Goal: Find contact information: Find contact information

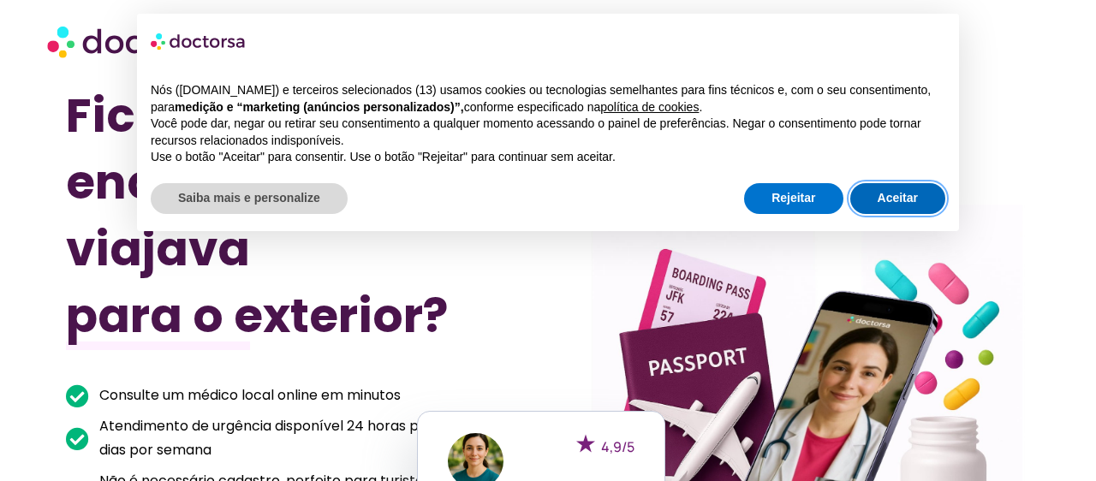
click at [887, 203] on font "Aceitar" at bounding box center [898, 198] width 40 height 14
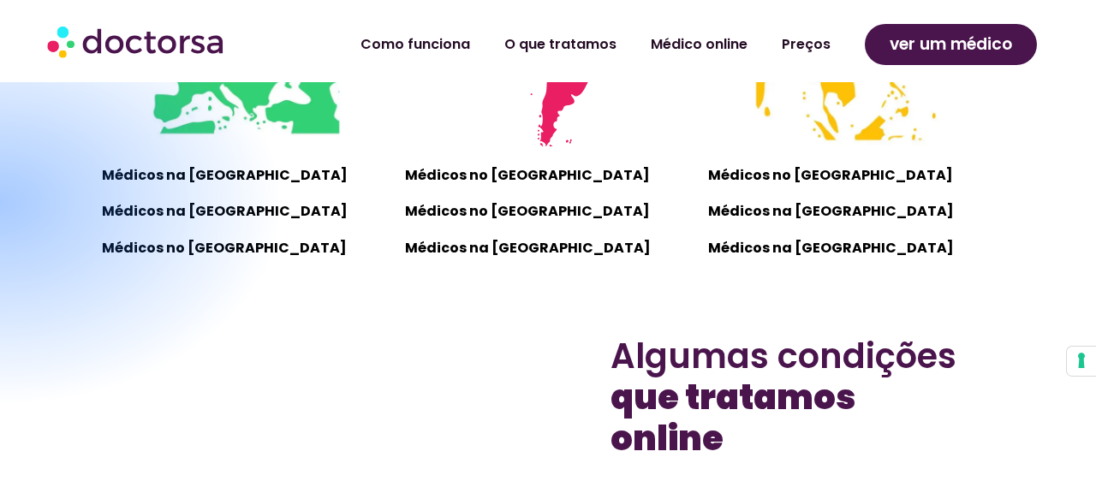
scroll to position [1571, 0]
click at [169, 176] on div at bounding box center [0, 201] width 570 height 409
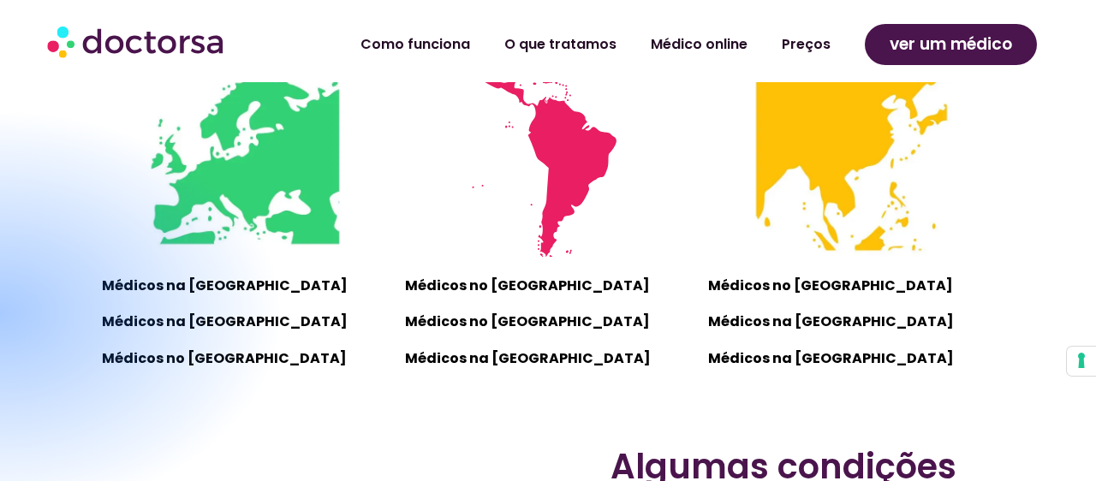
scroll to position [1454, 0]
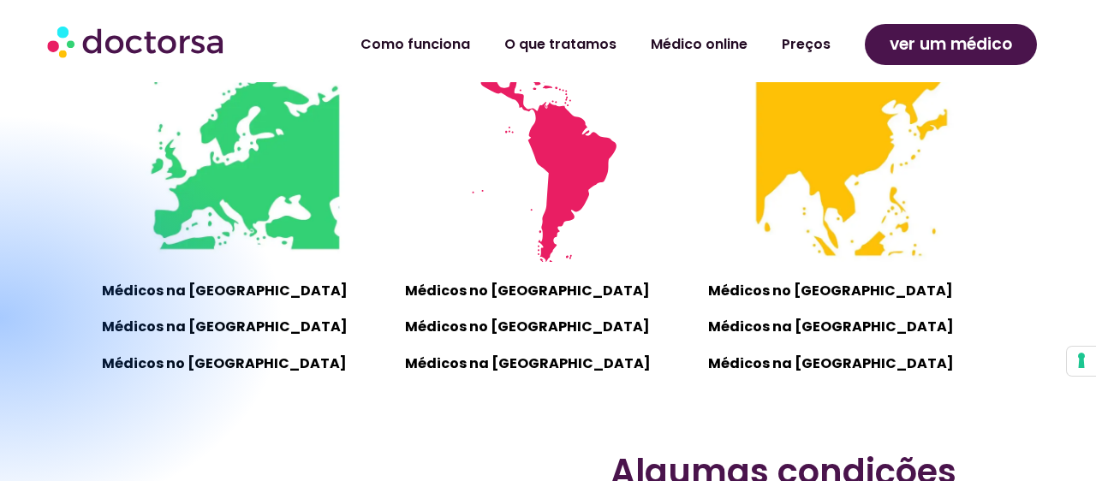
click at [272, 183] on div at bounding box center [0, 318] width 570 height 409
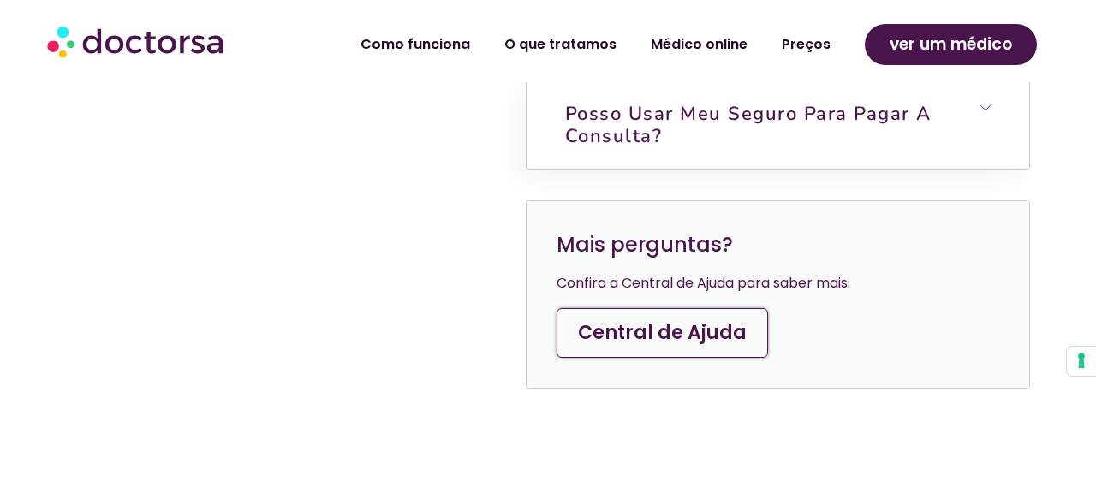
scroll to position [5432, 0]
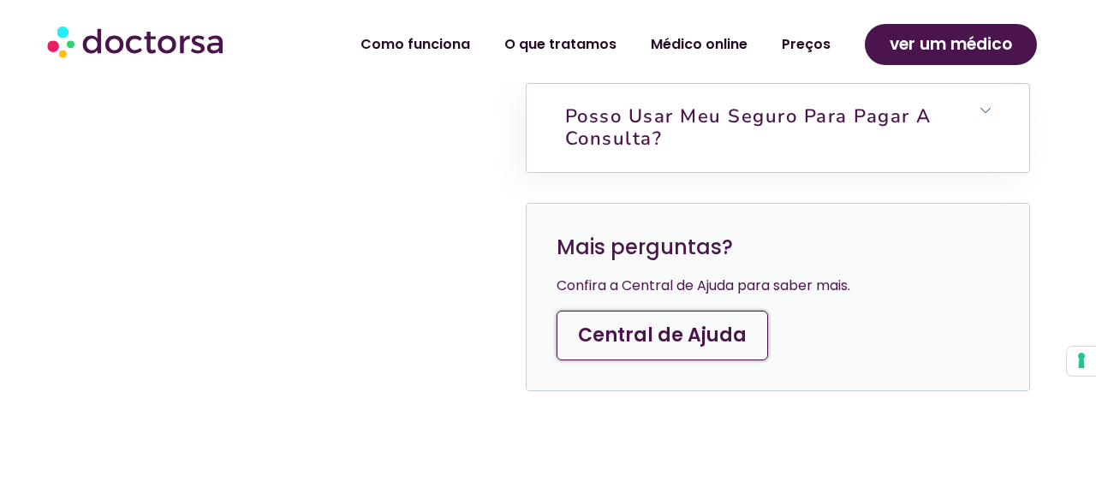
click at [663, 330] on font "Central de Ajuda" at bounding box center [662, 335] width 169 height 27
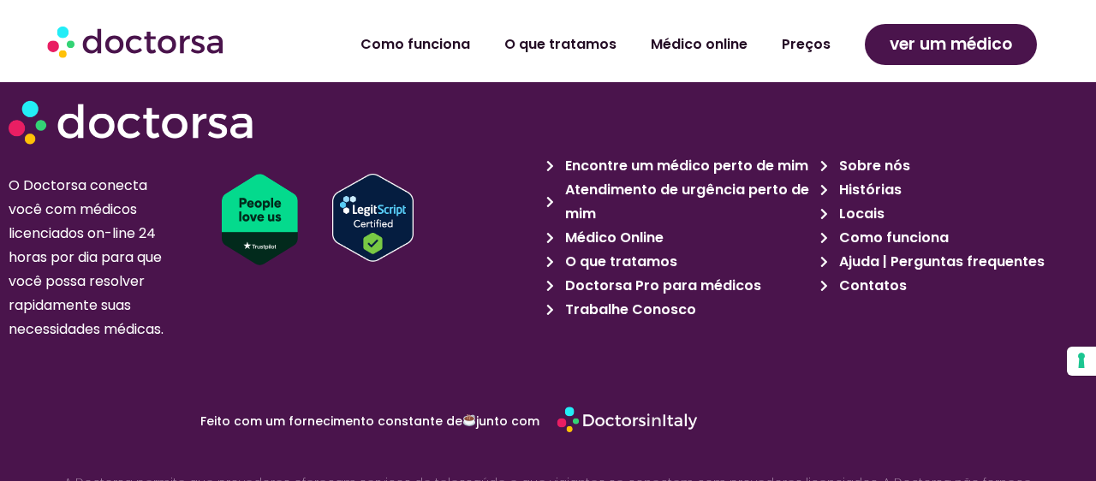
scroll to position [3864, 0]
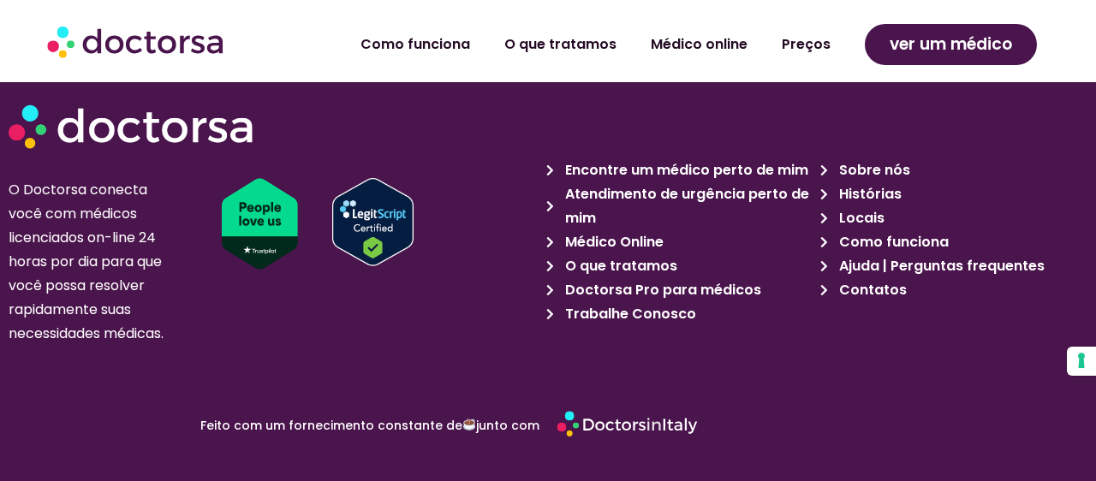
click at [855, 287] on font "Contatos" at bounding box center [873, 290] width 68 height 20
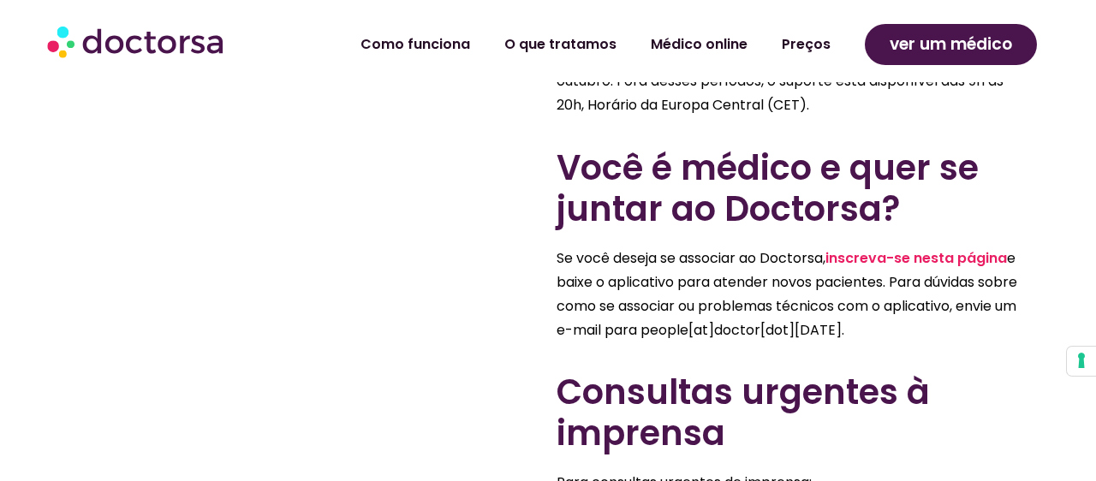
scroll to position [1066, 0]
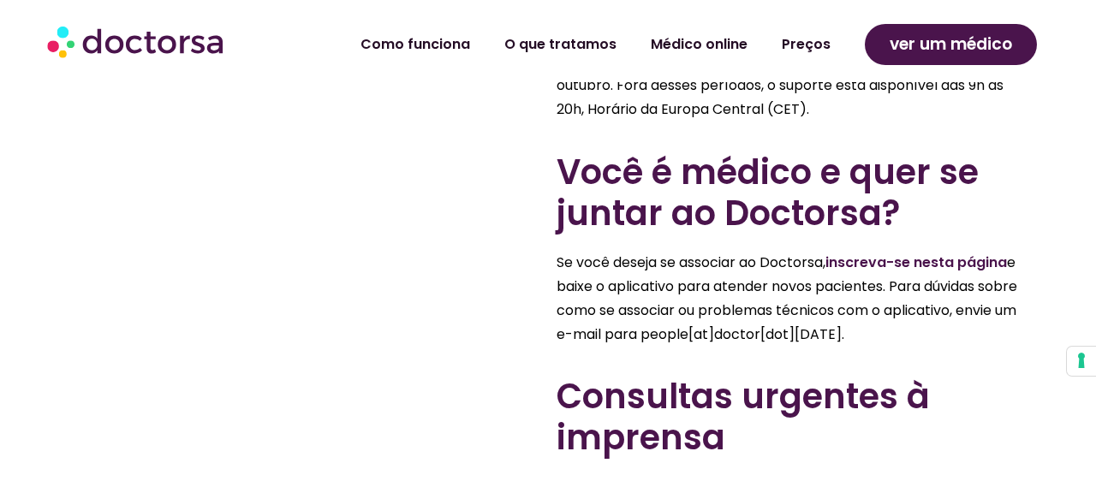
click at [892, 265] on font "inscreva-se nesta página" at bounding box center [917, 263] width 182 height 20
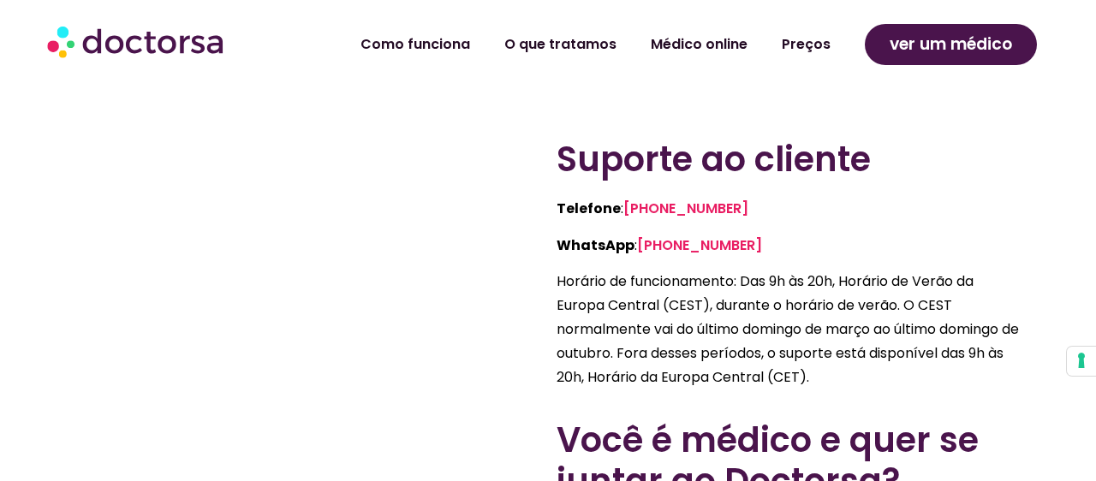
scroll to position [800, 0]
